Goal: Check status

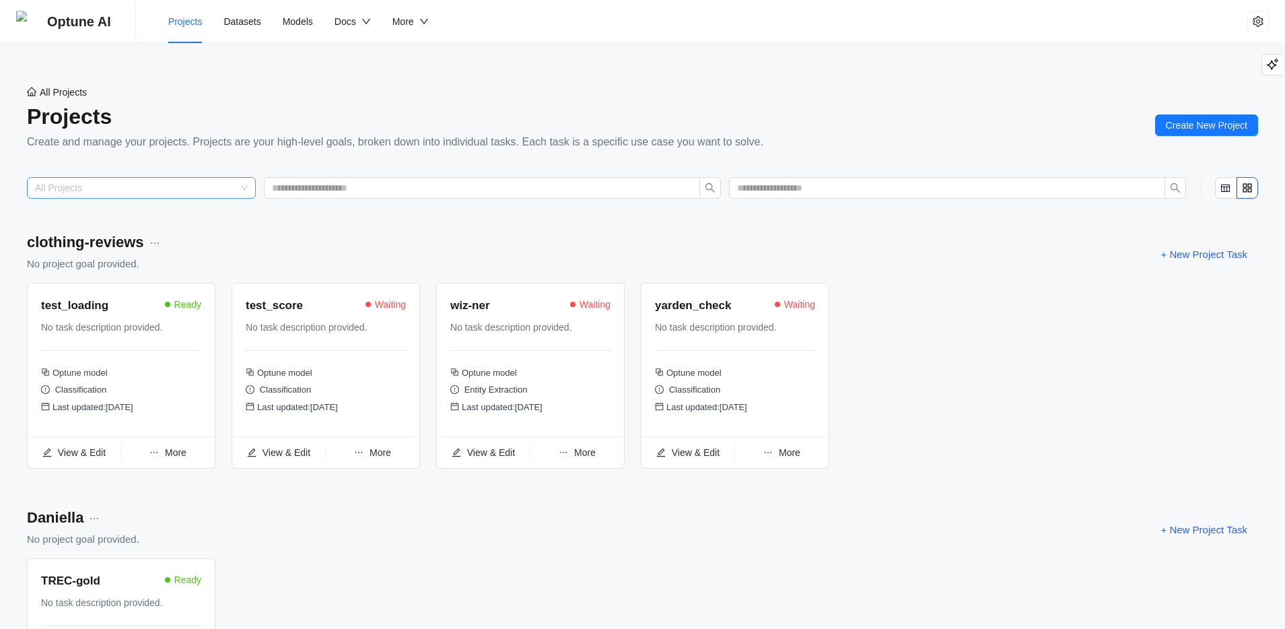
click at [213, 187] on input "search" at bounding box center [135, 188] width 201 height 20
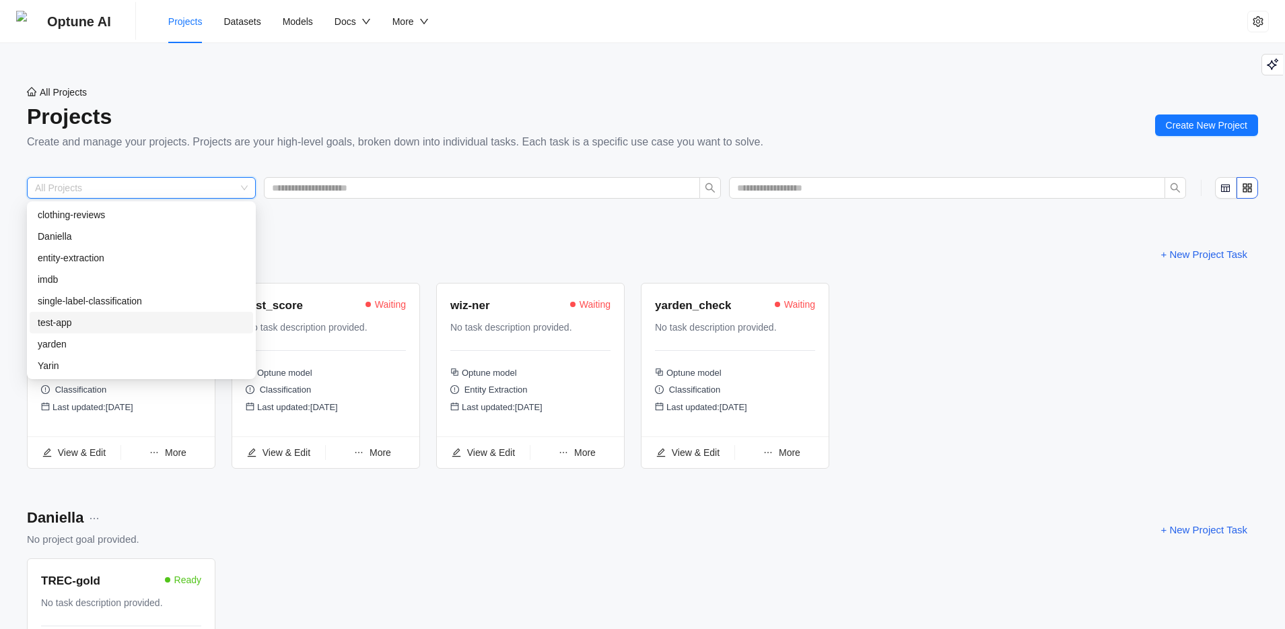
click at [97, 330] on div "test-app" at bounding box center [141, 323] width 223 height 22
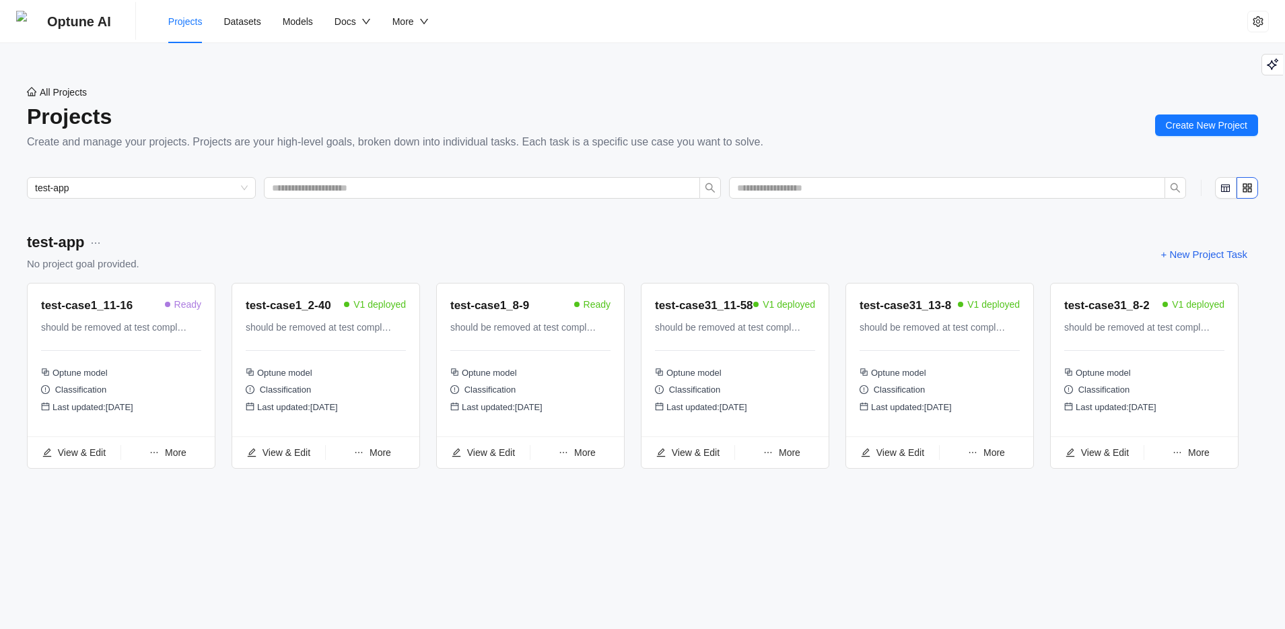
click at [664, 528] on div "test-app No project goal provided. + New Project Task test-case1_11-16 Ready sh…" at bounding box center [642, 368] width 1285 height 318
click at [300, 22] on span "Models" at bounding box center [298, 21] width 30 height 11
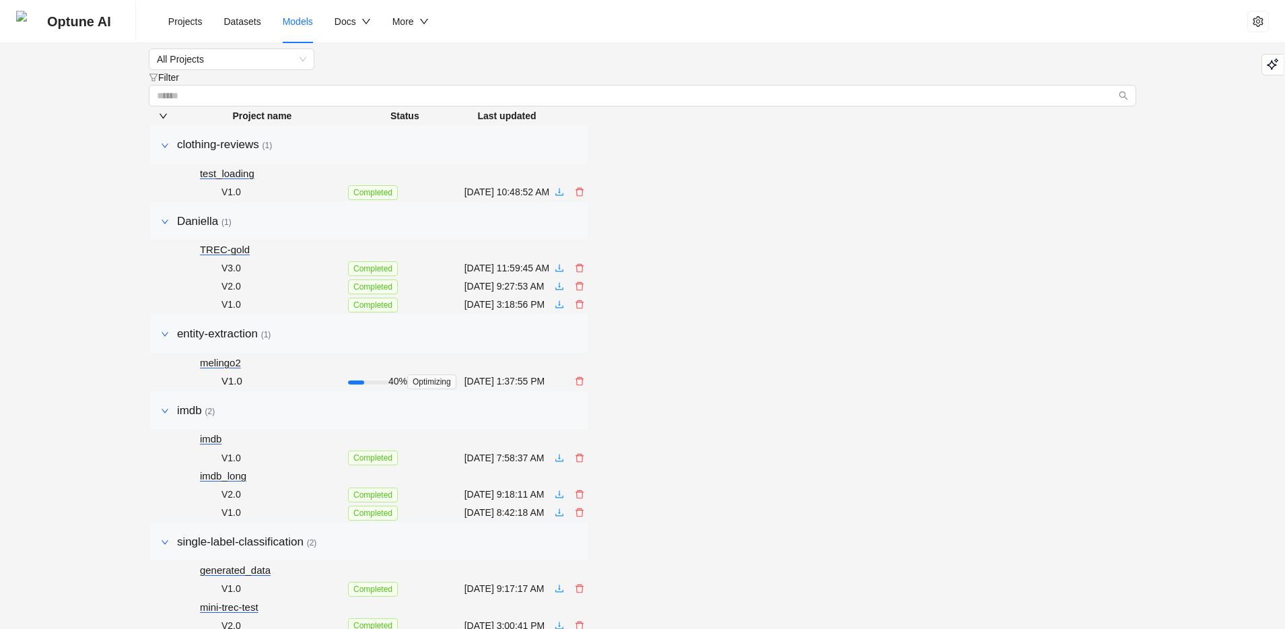
scroll to position [905, 0]
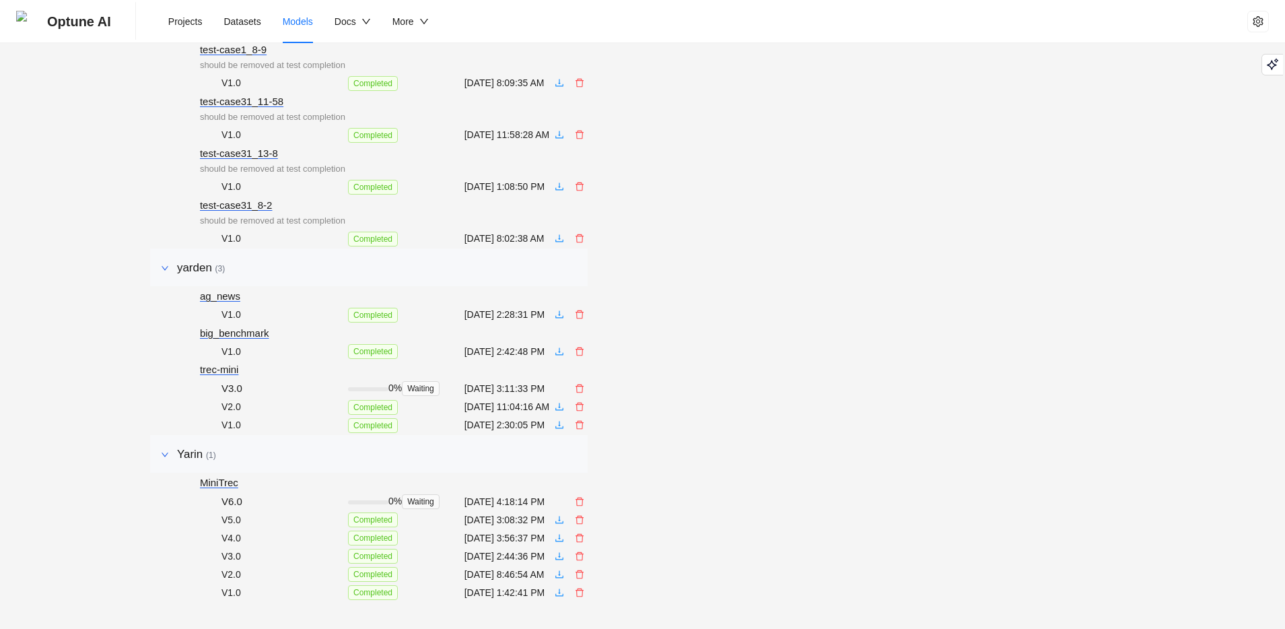
drag, startPoint x: 605, startPoint y: 250, endPoint x: 779, endPoint y: 249, distance: 173.7
